Goal: Information Seeking & Learning: Learn about a topic

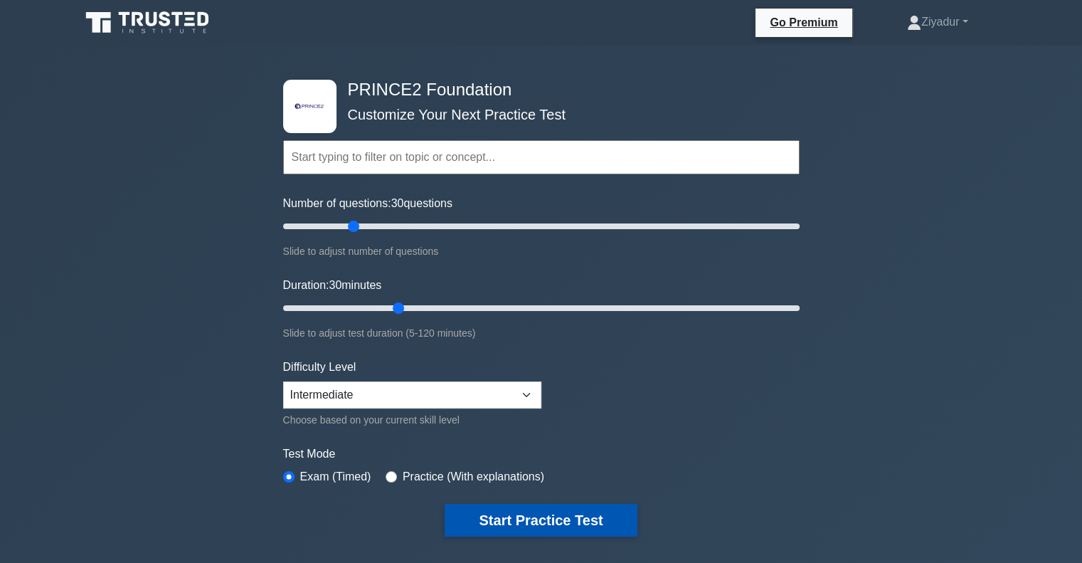
click at [501, 521] on button "Start Practice Test" at bounding box center [541, 520] width 192 height 33
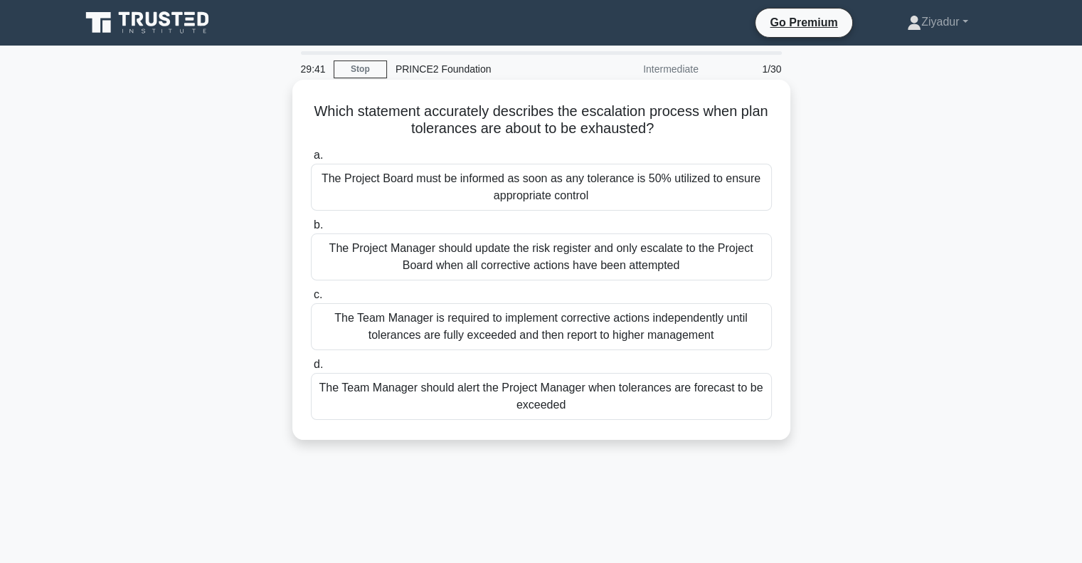
click at [541, 324] on div "The Team Manager is required to implement corrective actions independently unti…" at bounding box center [541, 326] width 461 height 47
click at [311, 299] on input "c. The Team Manager is required to implement corrective actions independently u…" at bounding box center [311, 294] width 0 height 9
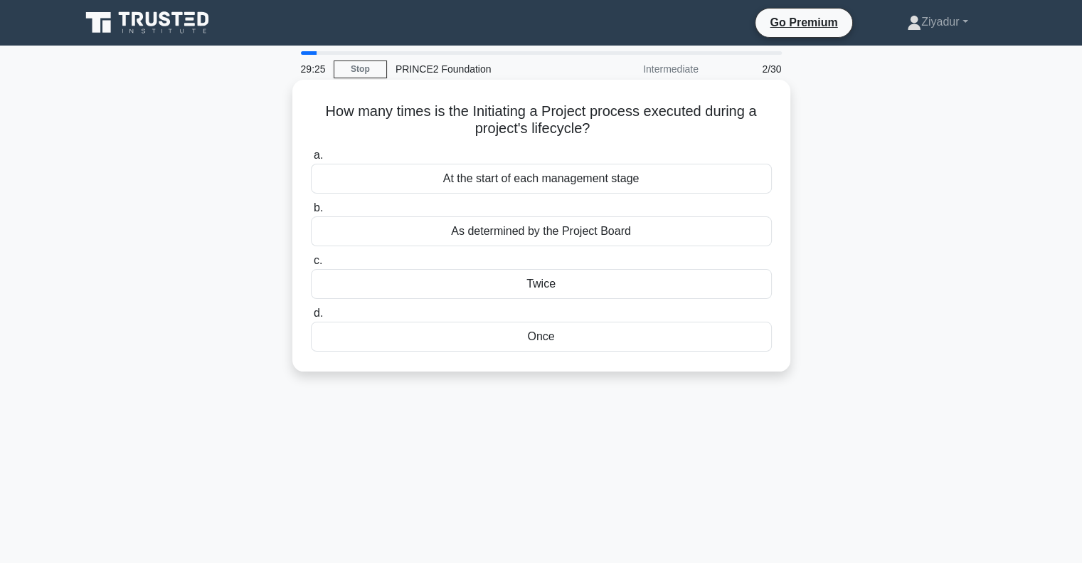
click at [504, 336] on div "Once" at bounding box center [541, 337] width 461 height 30
click at [311, 318] on input "d. Once" at bounding box center [311, 313] width 0 height 9
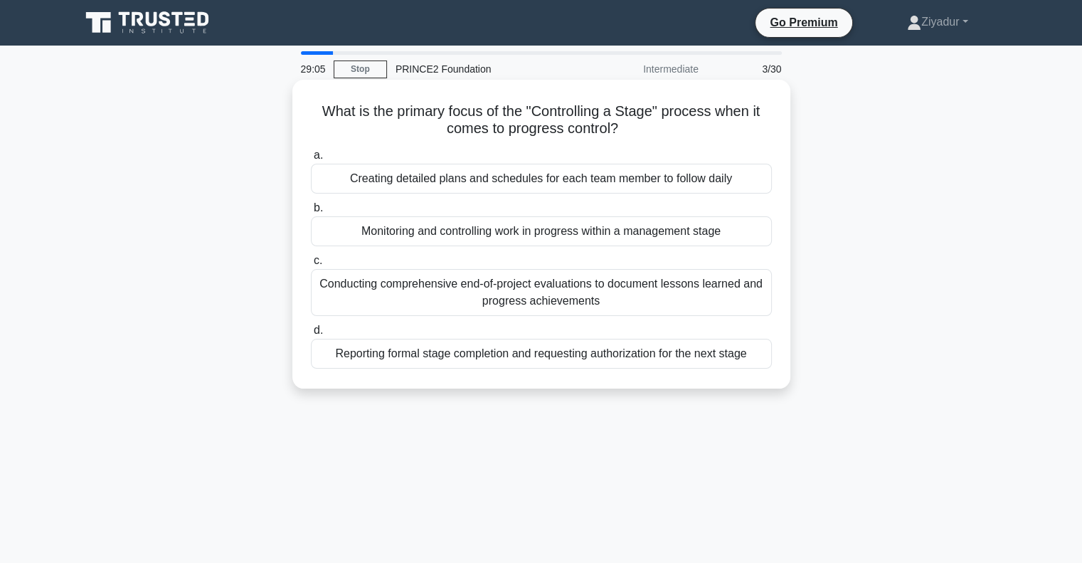
click at [489, 233] on div "Monitoring and controlling work in progress within a management stage" at bounding box center [541, 231] width 461 height 30
click at [311, 213] on input "b. Monitoring and controlling work in progress within a management stage" at bounding box center [311, 207] width 0 height 9
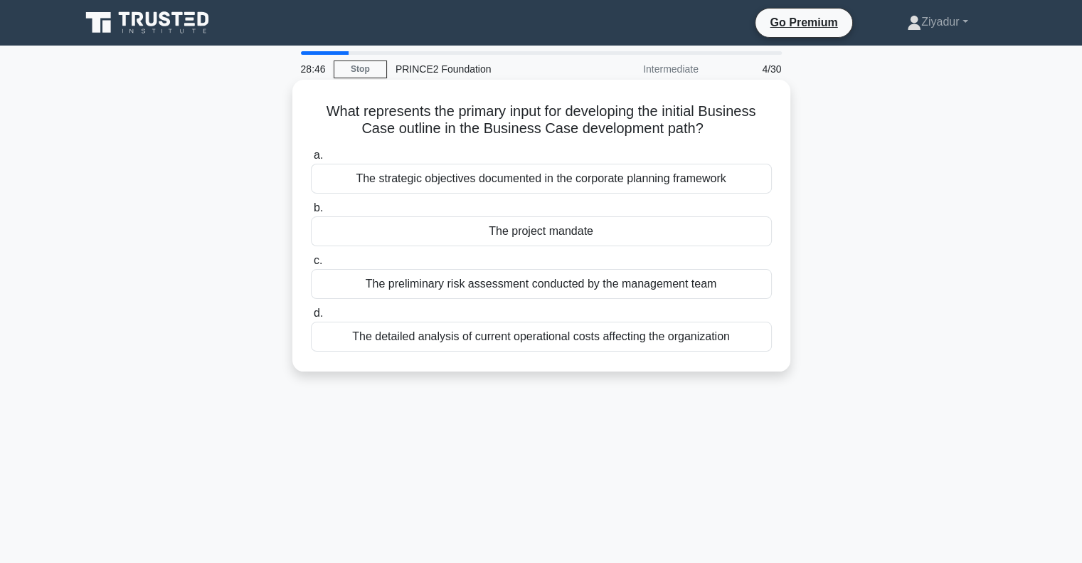
click at [529, 233] on div "The project mandate" at bounding box center [541, 231] width 461 height 30
click at [311, 213] on input "b. The project mandate" at bounding box center [311, 207] width 0 height 9
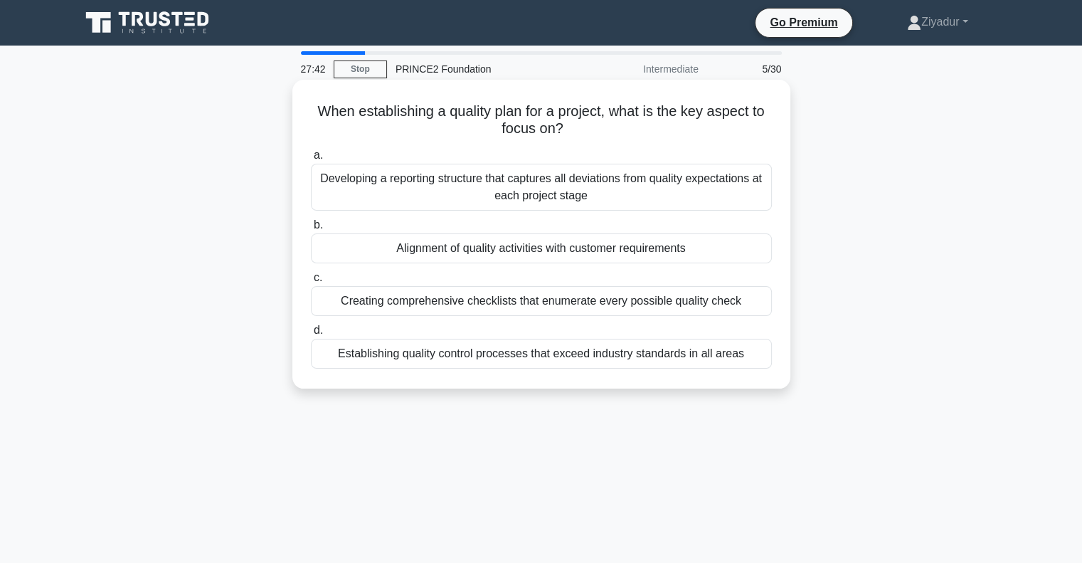
click at [556, 200] on div "Developing a reporting structure that captures all deviations from quality expe…" at bounding box center [541, 187] width 461 height 47
click at [311, 160] on input "a. Developing a reporting structure that captures all deviations from quality e…" at bounding box center [311, 155] width 0 height 9
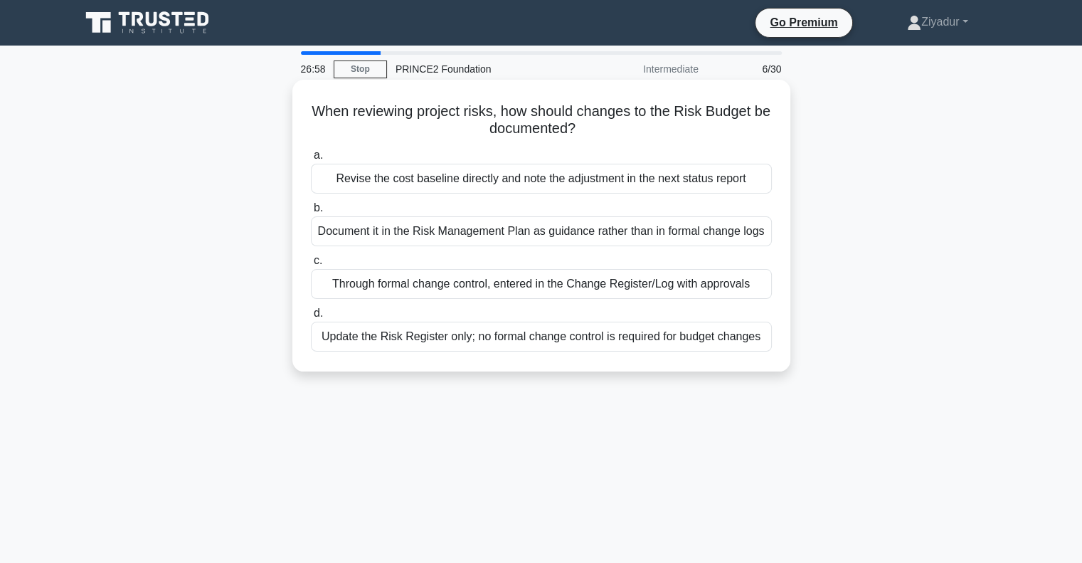
click at [418, 345] on div "Update the Risk Register only; no formal change control is required for budget …" at bounding box center [541, 337] width 461 height 30
click at [311, 318] on input "d. Update the Risk Register only; no formal change control is required for budg…" at bounding box center [311, 313] width 0 height 9
